Goal: Find specific page/section: Find specific page/section

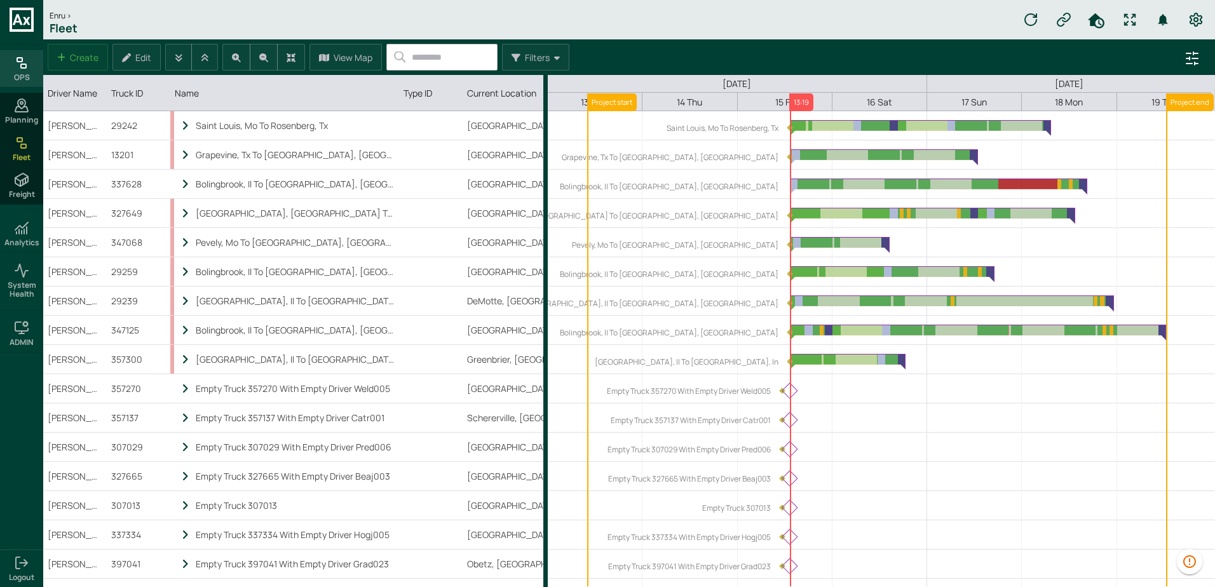
click at [26, 62] on icon at bounding box center [21, 62] width 15 height 15
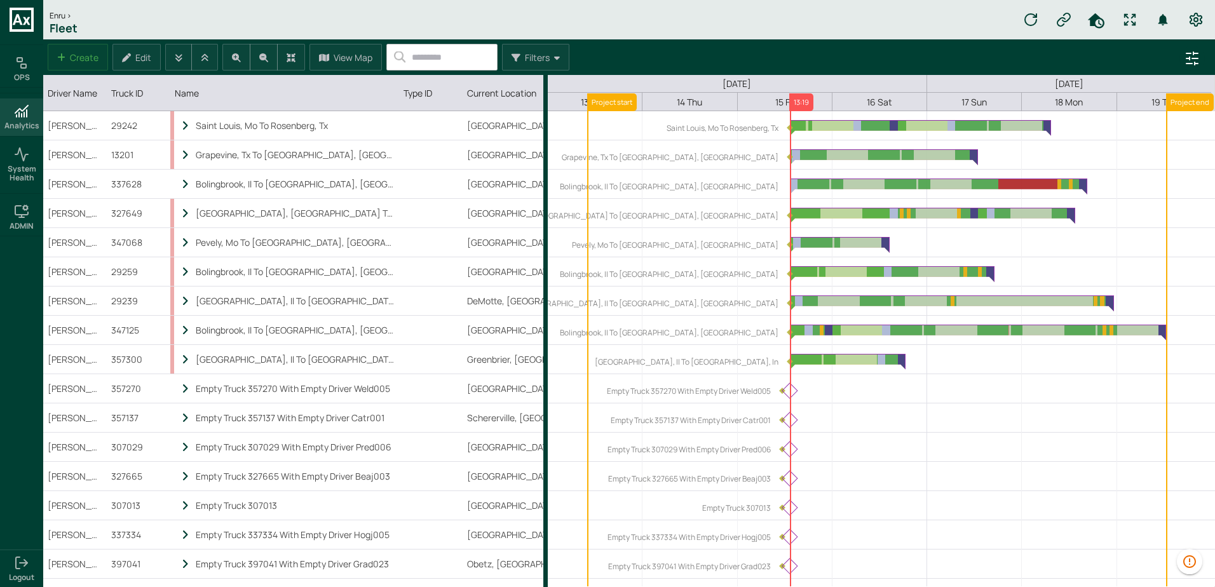
click at [25, 106] on icon at bounding box center [21, 111] width 15 height 15
click at [988, 33] on div "Enru > Fleet 0" at bounding box center [629, 19] width 1172 height 39
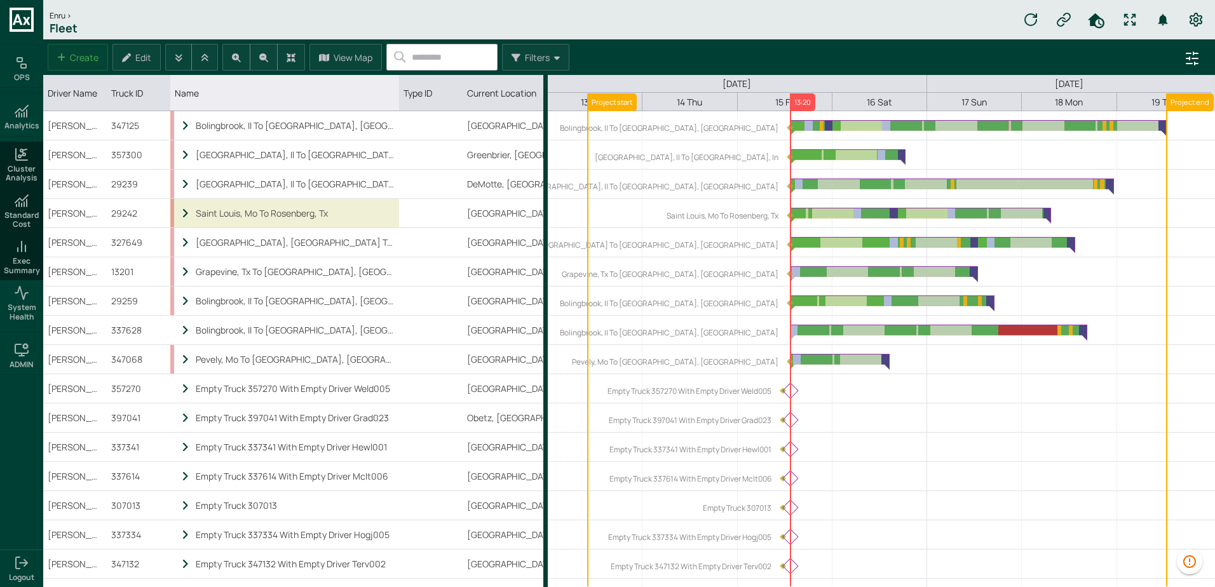
click at [318, 215] on div "Saint Louis, Mo To Rosenberg, Tx" at bounding box center [295, 213] width 198 height 12
click at [754, 215] on label "Saint Louis, Mo To Rosenberg, Tx" at bounding box center [723, 215] width 112 height 11
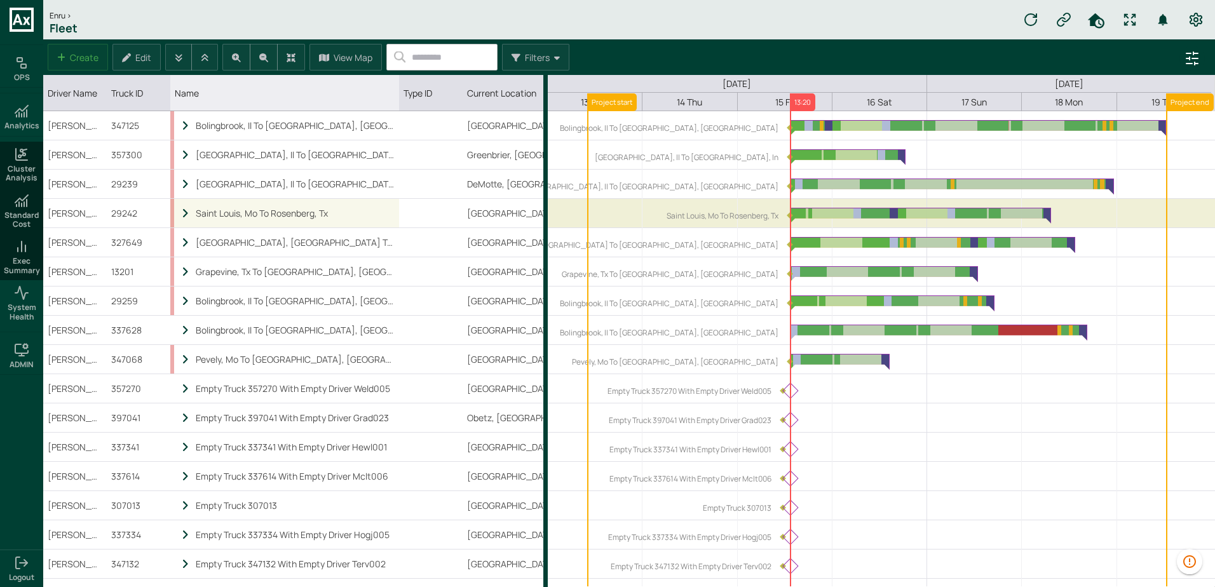
click at [301, 215] on div "Saint Louis, Mo To Rosenberg, Tx" at bounding box center [295, 213] width 198 height 12
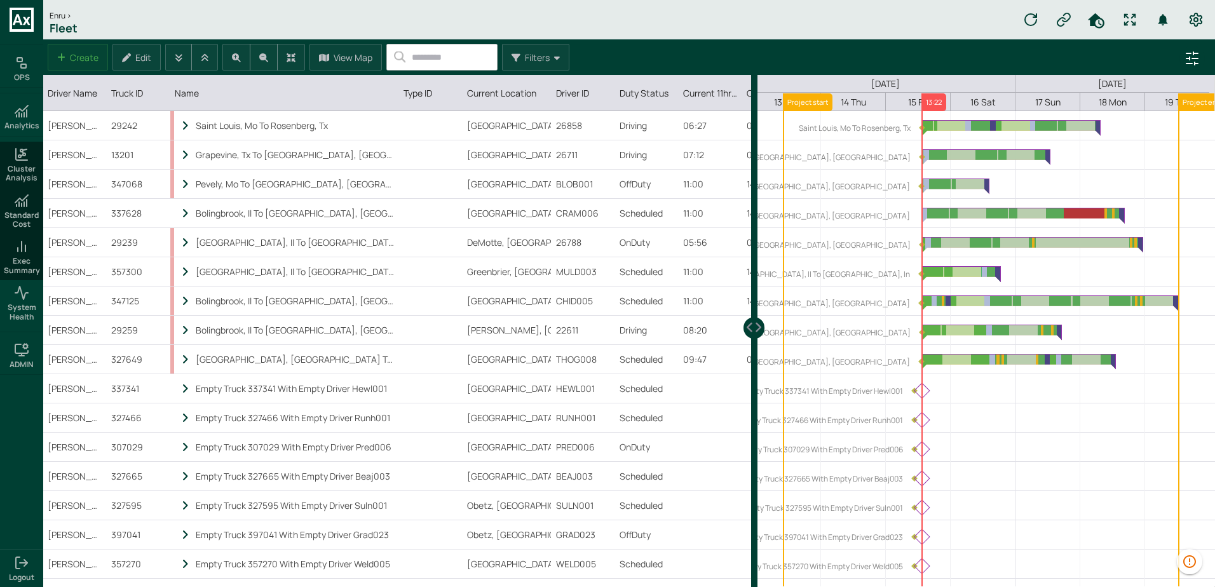
drag, startPoint x: 544, startPoint y: 85, endPoint x: 754, endPoint y: 92, distance: 210.5
click at [754, 92] on div at bounding box center [754, 93] width 6 height 36
